Goal: Information Seeking & Learning: Find contact information

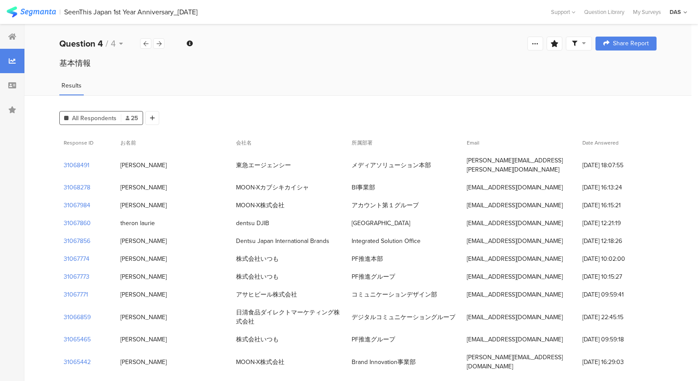
drag, startPoint x: 431, startPoint y: 163, endPoint x: 351, endPoint y: 163, distance: 79.4
click at [351, 163] on div "メディアソリューション本部" at bounding box center [405, 166] width 116 height 18
copy div "メディアソリューション本部"
drag, startPoint x: 145, startPoint y: 161, endPoint x: 128, endPoint y: 161, distance: 17.4
click at [128, 161] on div "永田啓介" at bounding box center [174, 166] width 116 height 18
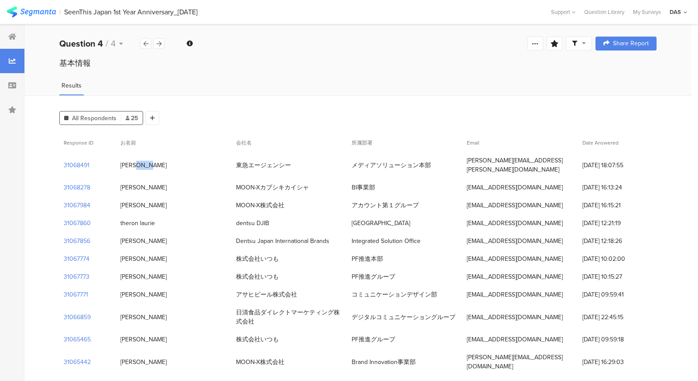
copy div "永田啓介"
drag, startPoint x: 467, startPoint y: 162, endPoint x: 558, endPoint y: 163, distance: 90.7
click at [558, 163] on div "nagata-keisuke@tokyu-agc.co.jp" at bounding box center [520, 165] width 116 height 27
copy div "nagata-keisuke@tokyu-agc.co.jp"
